Goal: Task Accomplishment & Management: Manage account settings

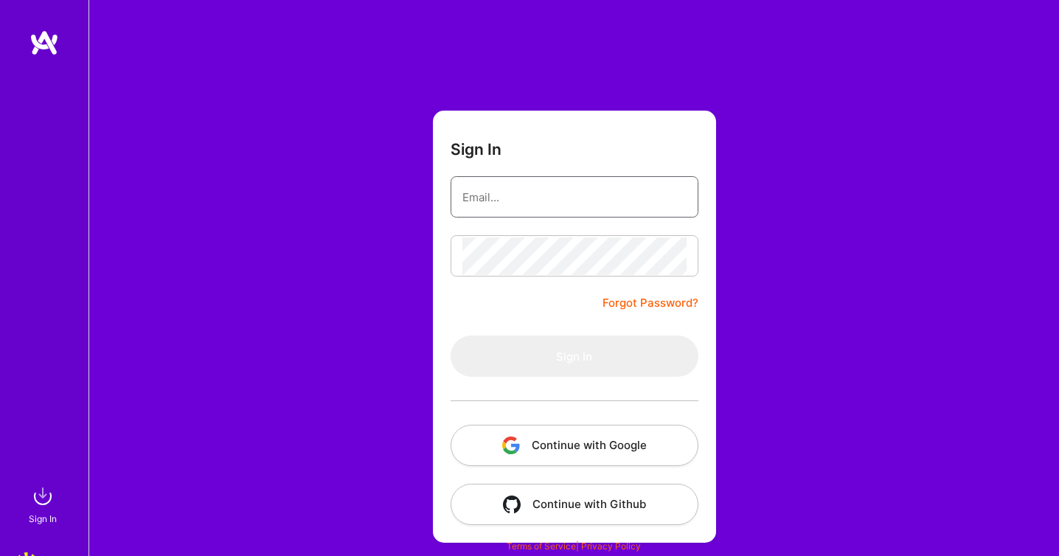
type input "[EMAIL_ADDRESS][DOMAIN_NAME]"
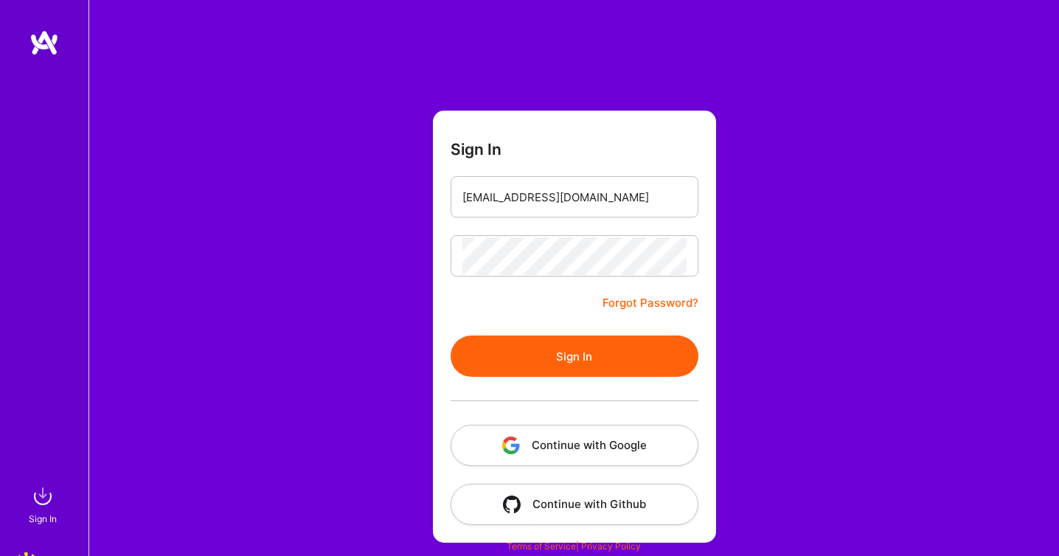
click at [579, 344] on button "Sign In" at bounding box center [575, 356] width 248 height 41
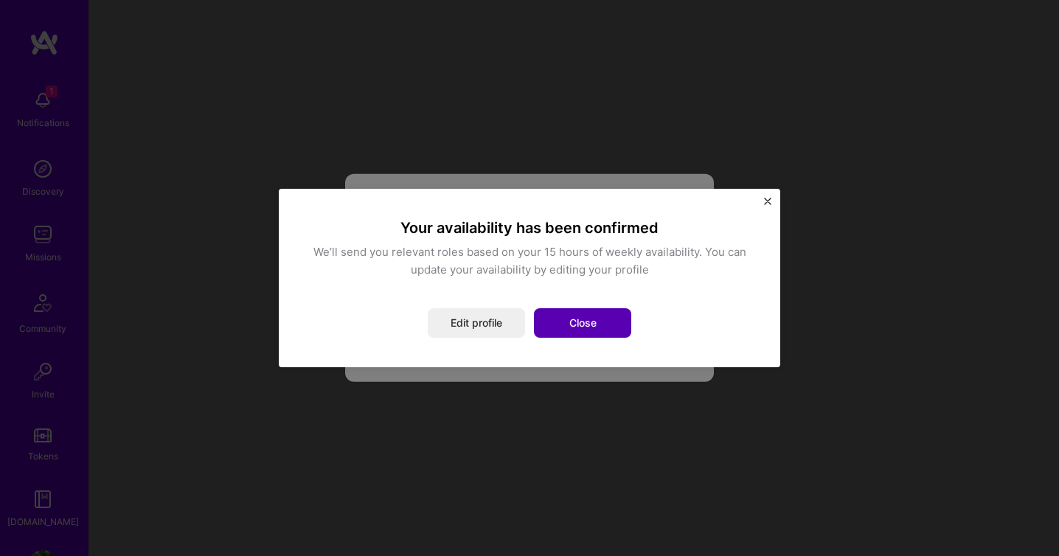
click at [566, 333] on button "Close" at bounding box center [582, 323] width 97 height 30
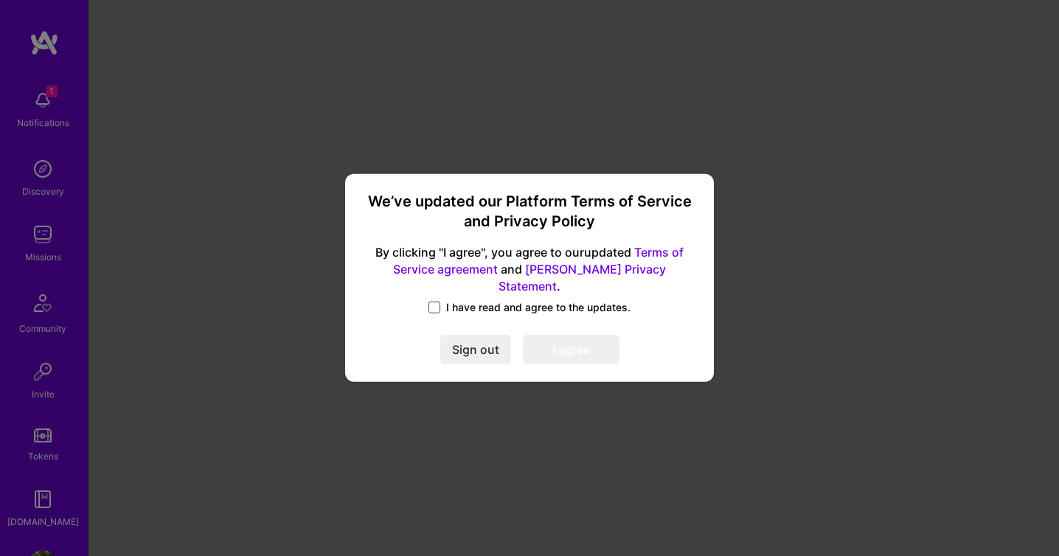
click at [432, 302] on span at bounding box center [435, 308] width 12 height 12
click at [0, 0] on input "I have read and agree to the updates." at bounding box center [0, 0] width 0 height 0
click at [556, 336] on button "I agree" at bounding box center [571, 351] width 97 height 30
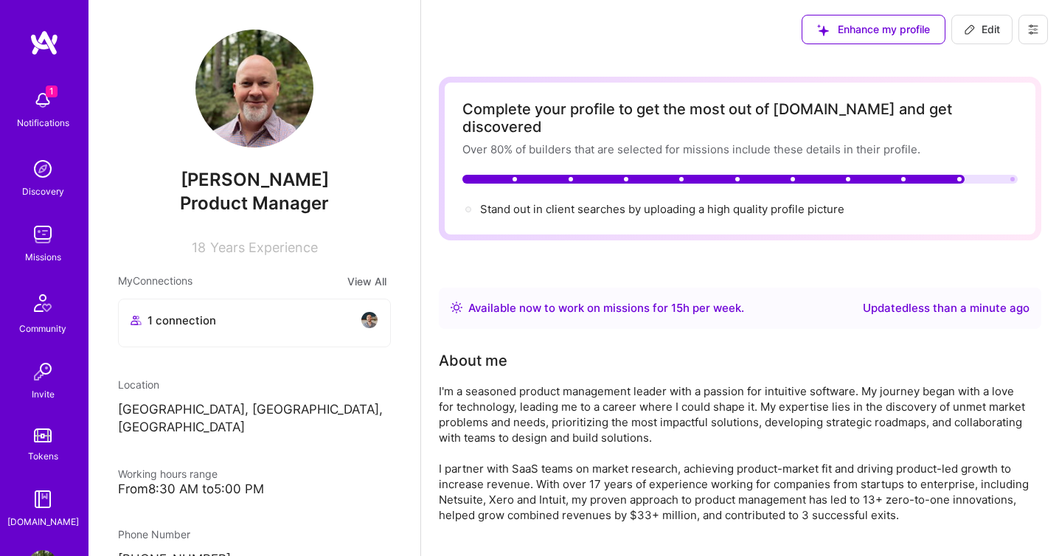
click at [985, 29] on span "Edit" at bounding box center [982, 29] width 36 height 15
select select "US"
select select "Right Now"
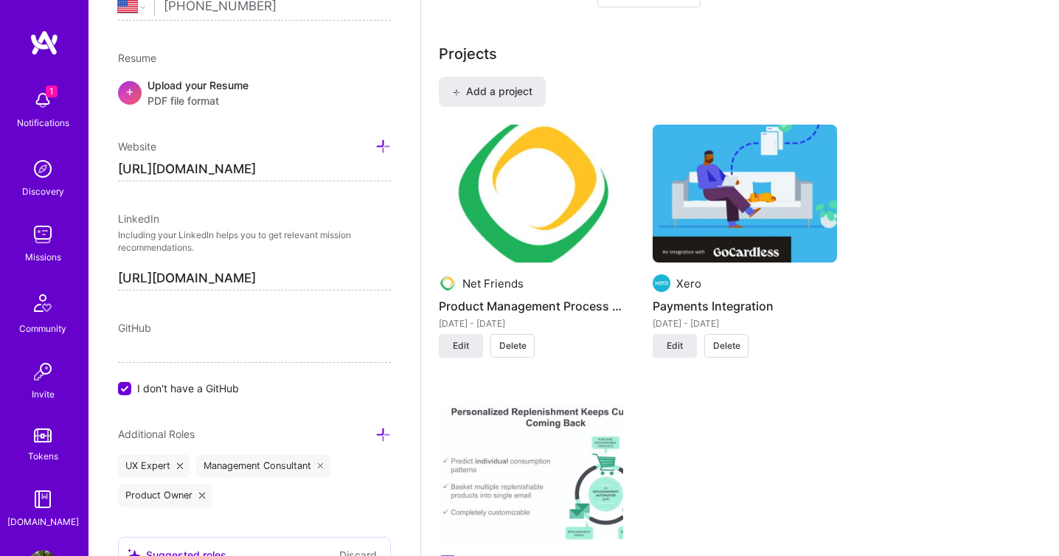
scroll to position [1124, 0]
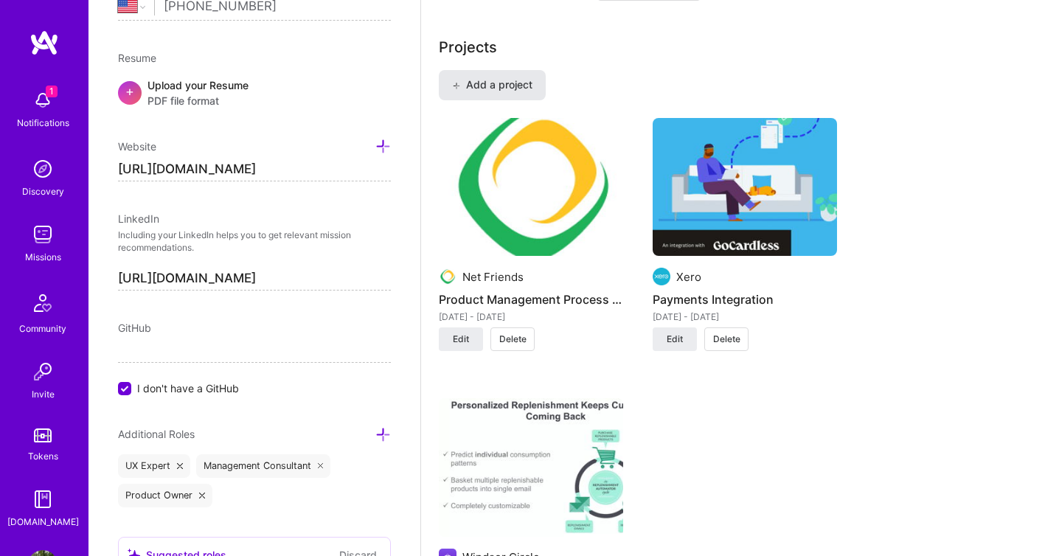
click at [501, 79] on button "Add a project" at bounding box center [492, 85] width 107 height 30
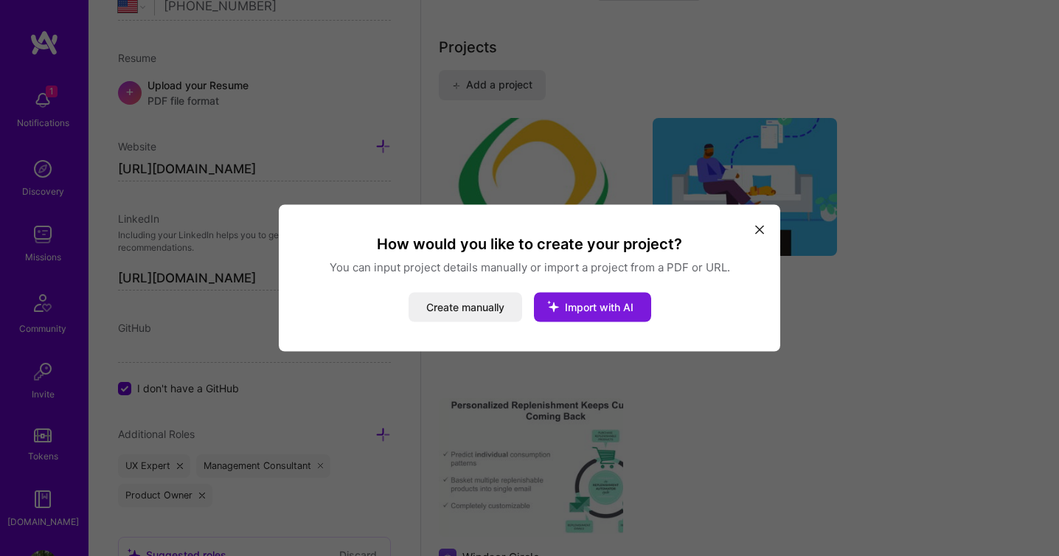
click at [576, 305] on span "Import with AI" at bounding box center [599, 307] width 69 height 13
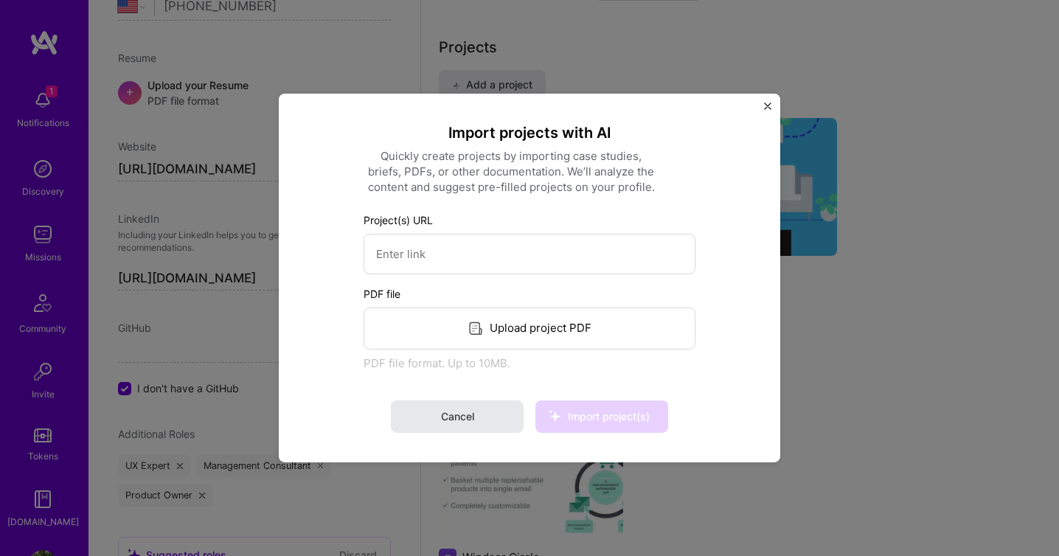
click at [463, 427] on button "Cancel" at bounding box center [457, 417] width 133 height 32
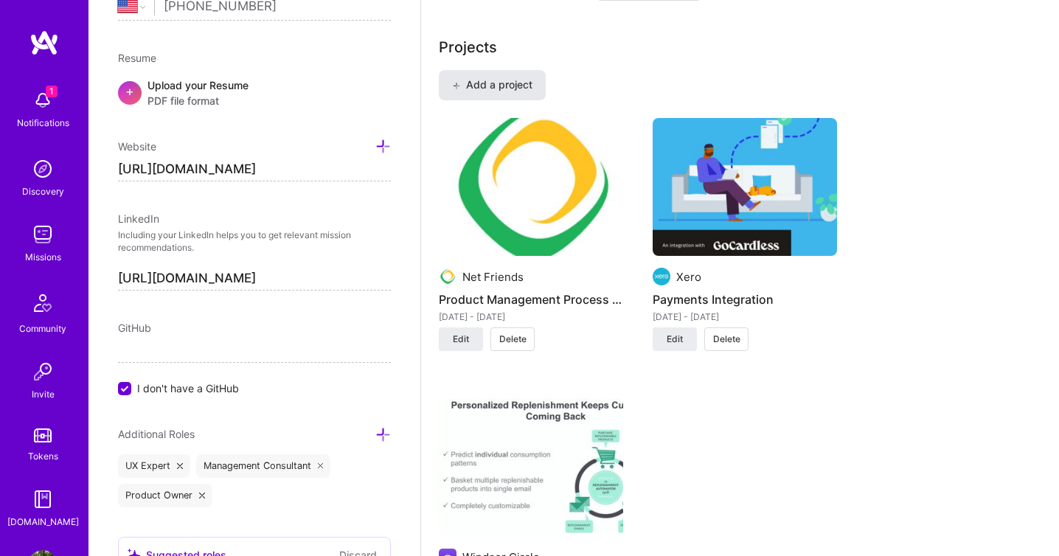
click at [503, 77] on span "Add a project" at bounding box center [492, 84] width 80 height 15
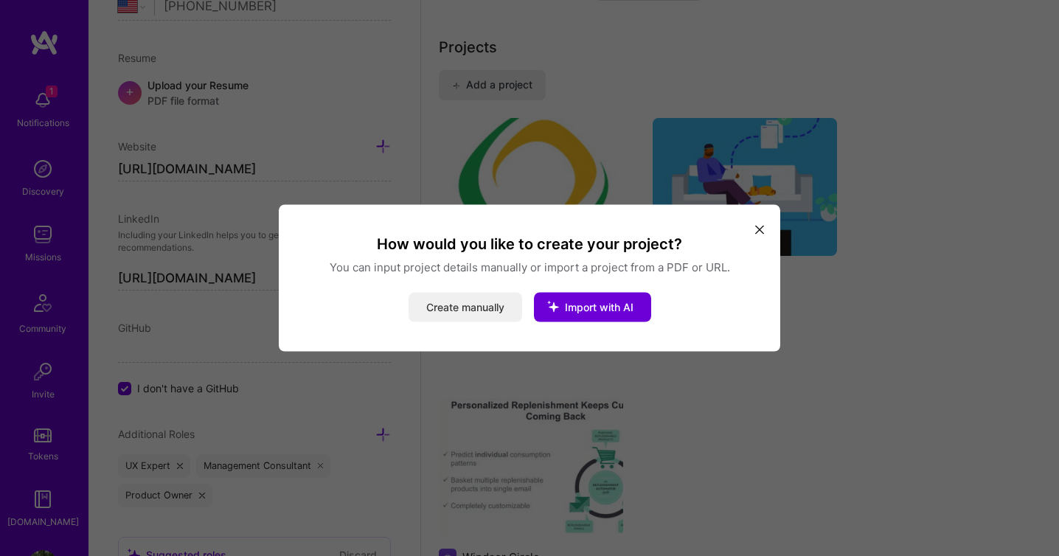
click at [468, 311] on button "Create manually" at bounding box center [466, 308] width 114 height 30
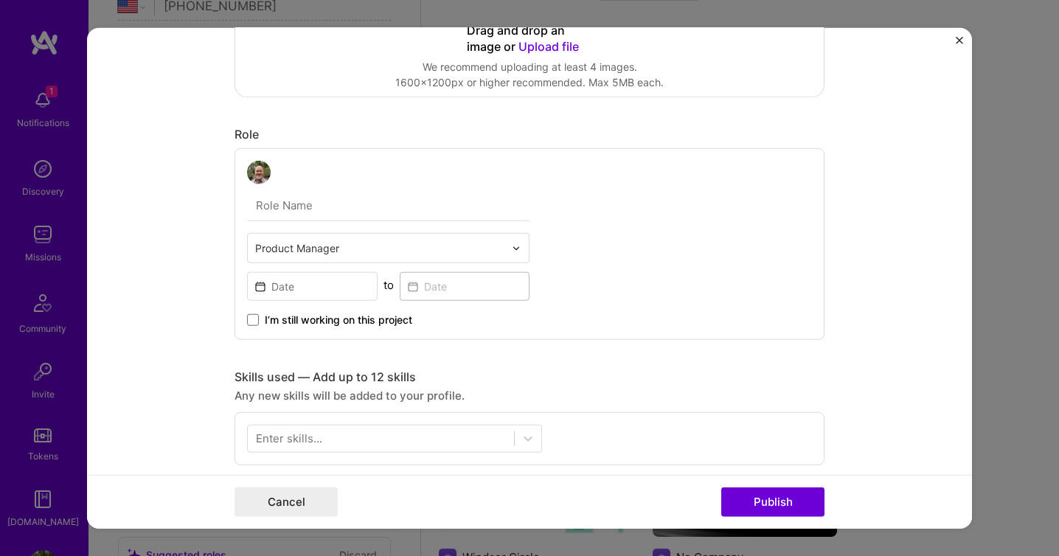
scroll to position [404, 0]
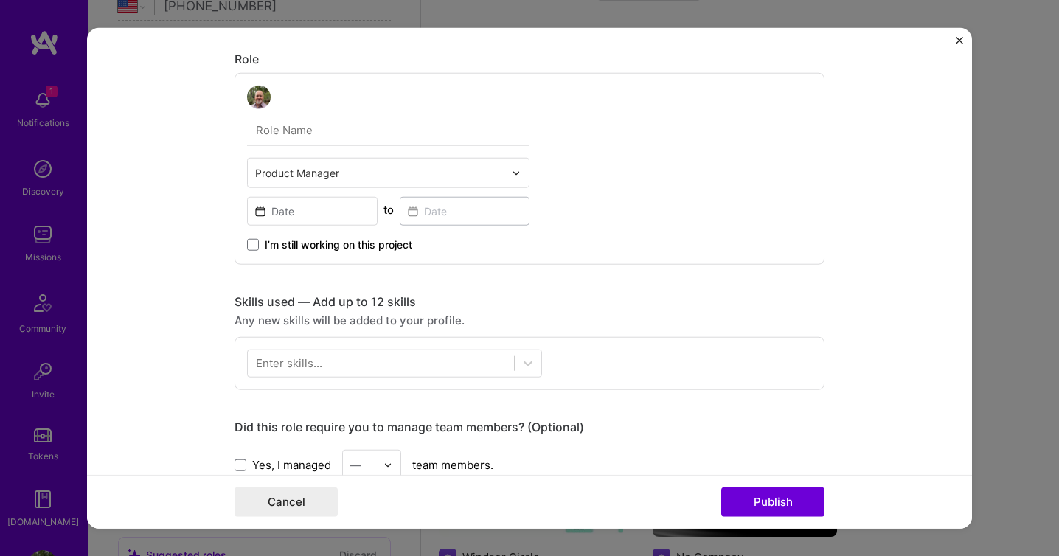
click at [518, 166] on div at bounding box center [520, 173] width 17 height 29
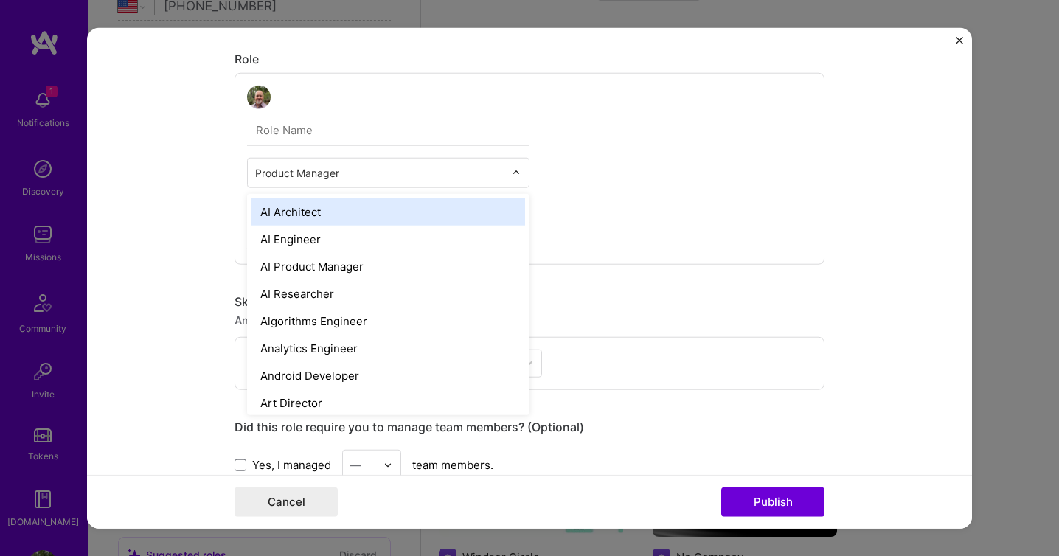
click at [960, 38] on img "Close" at bounding box center [959, 40] width 7 height 7
